Goal: Transaction & Acquisition: Book appointment/travel/reservation

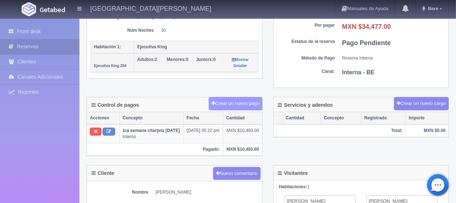
scroll to position [145, 0]
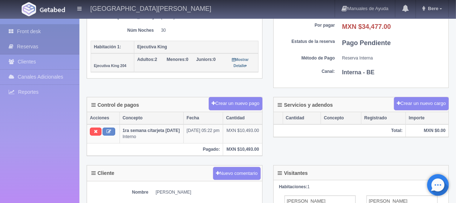
click at [27, 34] on link "Front desk" at bounding box center [39, 31] width 79 height 15
click at [36, 30] on link "Front desk" at bounding box center [39, 31] width 79 height 15
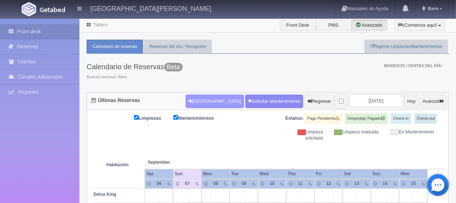
click at [199, 102] on button "[GEOGRAPHIC_DATA]" at bounding box center [215, 102] width 58 height 14
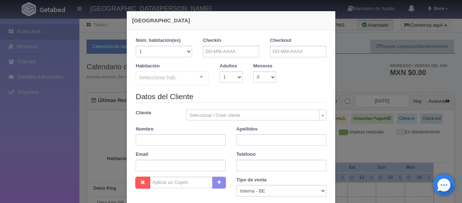
checkbox input "false"
click at [203, 49] on input "text" at bounding box center [231, 52] width 56 height 12
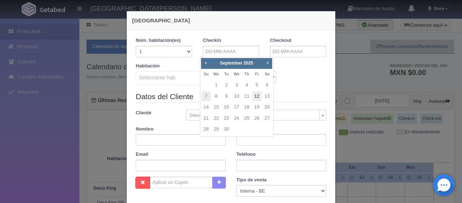
click at [261, 95] on link "12" at bounding box center [257, 96] width 9 height 10
type input "12-09-2025"
checkbox input "false"
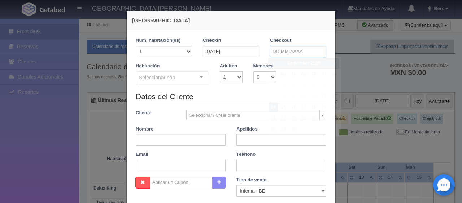
click at [277, 53] on input "text" at bounding box center [298, 52] width 56 height 12
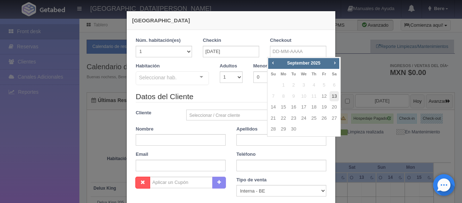
click at [334, 96] on link "13" at bounding box center [334, 96] width 9 height 10
type input "13-09-2025"
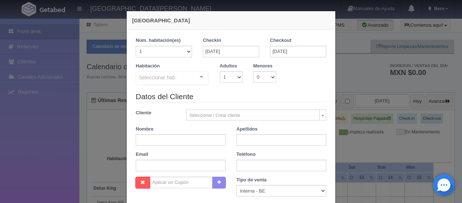
checkbox input "false"
click at [225, 81] on select "1 2 3 4 5 6 7 8 9 10" at bounding box center [231, 78] width 23 height 12
select select "2"
click at [220, 72] on select "1 2 3 4 5 6 7 8 9 10" at bounding box center [231, 78] width 23 height 12
checkbox input "false"
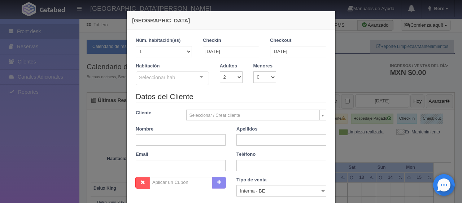
click at [184, 79] on div "Seleccionar hab." at bounding box center [172, 79] width 73 height 14
click at [215, 139] on input "text" at bounding box center [181, 140] width 90 height 12
paste input "Vannea Gutierrez"
type input "Vannea Gutierrez"
click at [276, 143] on input "text" at bounding box center [282, 140] width 90 height 12
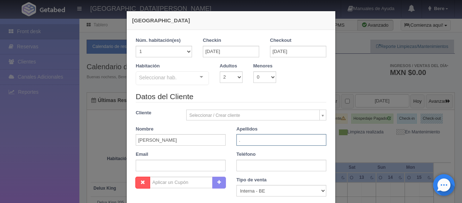
type input "."
click at [183, 80] on div "Seleccionar hab." at bounding box center [172, 79] width 73 height 14
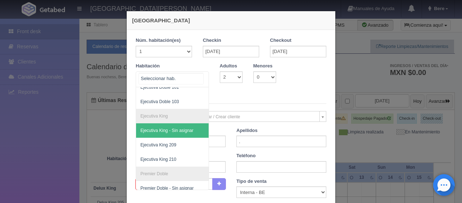
scroll to position [145, 0]
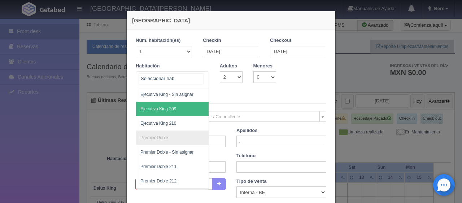
click at [183, 112] on span "Ejecutiva King 209" at bounding box center [196, 109] width 121 height 14
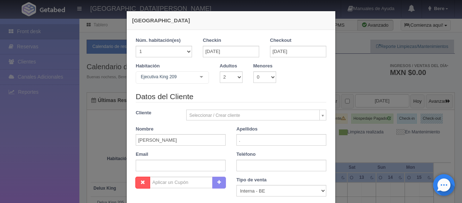
checkbox input "false"
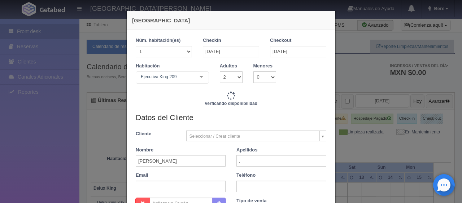
type input "1549.00"
checkbox input "false"
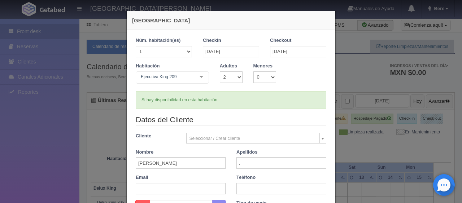
scroll to position [36, 0]
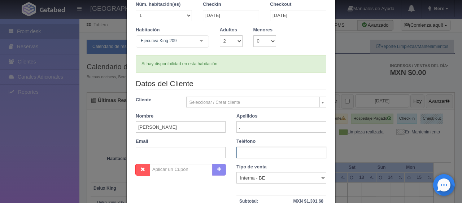
click at [247, 152] on input "text" at bounding box center [282, 153] width 90 height 12
paste input "52 667 413 5625"
type input "52 667 413 5625"
click at [264, 178] on select "Correo Electronico Interna - BE Llamada OTA Externa Otro WALK IN" at bounding box center [282, 178] width 90 height 12
select select "extota"
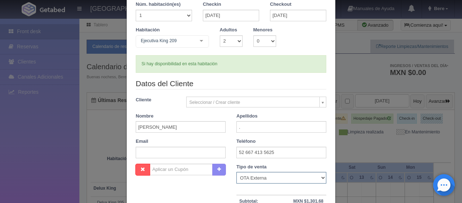
click at [237, 172] on select "Correo Electronico Interna - BE Llamada OTA Externa Otro WALK IN" at bounding box center [282, 178] width 90 height 12
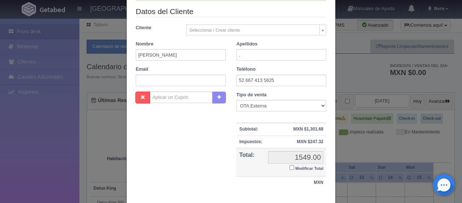
click at [290, 168] on input "Modificar Total" at bounding box center [292, 167] width 5 height 5
checkbox input "true"
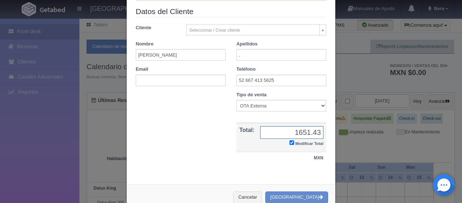
scroll to position [126, 0]
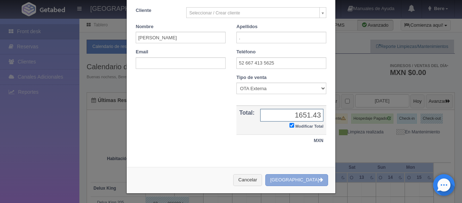
type input "1651.43"
click at [301, 175] on button "[GEOGRAPHIC_DATA]" at bounding box center [297, 181] width 63 height 12
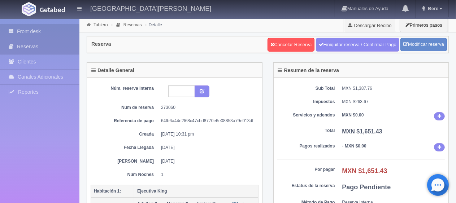
click at [46, 36] on link "Front desk" at bounding box center [39, 31] width 79 height 15
